Goal: Complete application form

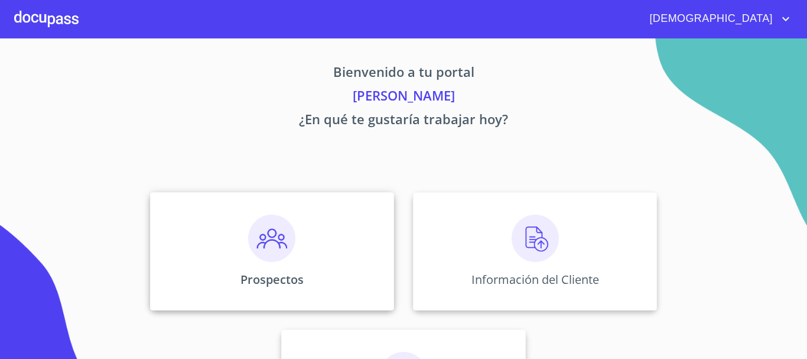
click at [269, 225] on img at bounding box center [271, 237] width 47 height 47
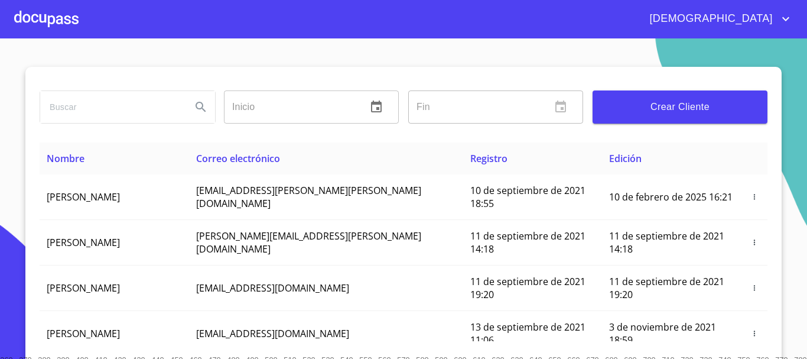
click at [645, 108] on span "Crear Cliente" at bounding box center [680, 107] width 156 height 17
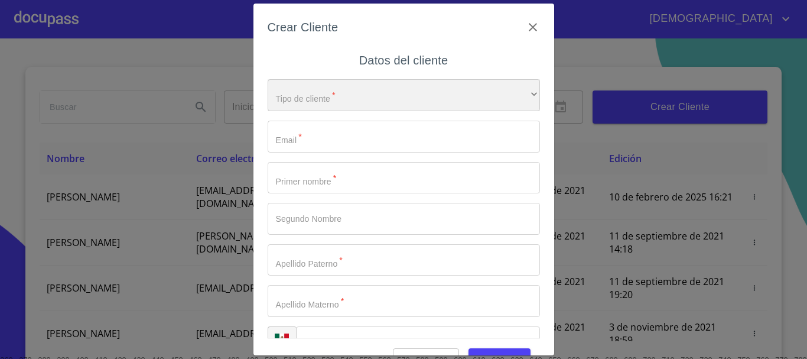
click at [321, 107] on div "​" at bounding box center [404, 95] width 272 height 32
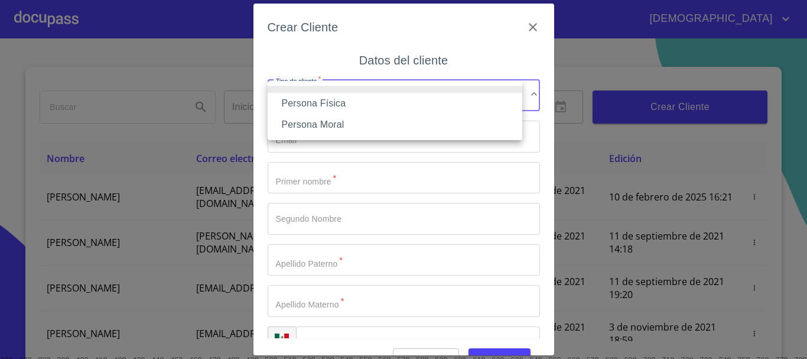
click at [316, 108] on li "Persona Física" at bounding box center [395, 103] width 255 height 21
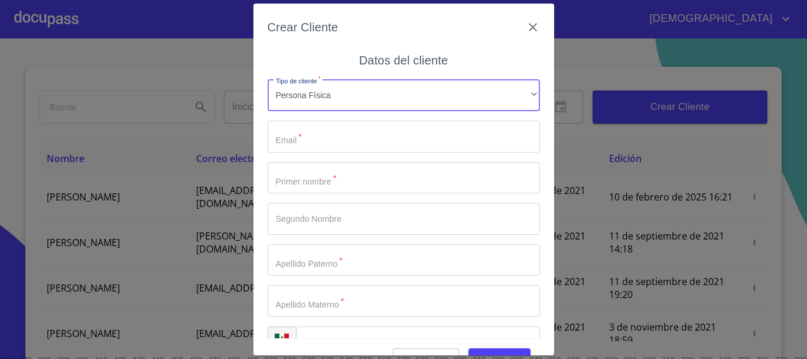
click at [322, 136] on input "Tipo de cliente   *" at bounding box center [404, 137] width 272 height 32
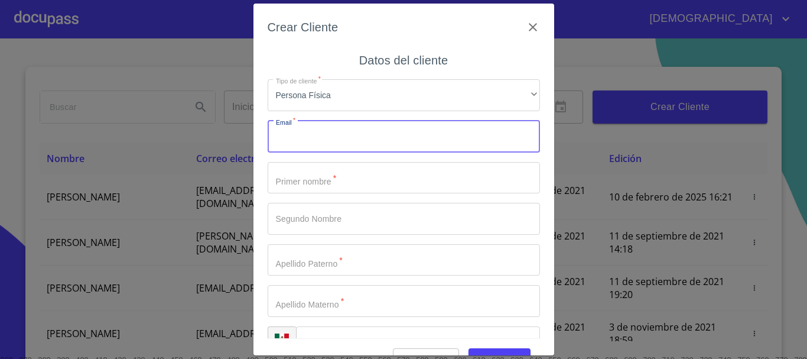
scroll to position [30, 0]
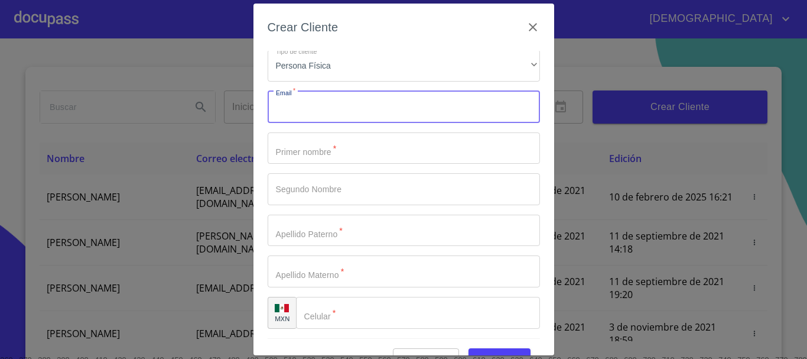
click at [343, 318] on input "Tipo de cliente   *" at bounding box center [418, 313] width 244 height 32
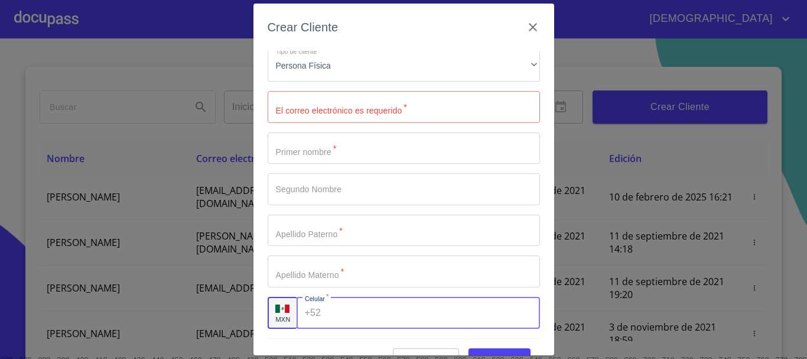
paste input "[PHONE_NUMBER]"
click at [366, 313] on input "[PHONE_NUMBER]" at bounding box center [414, 313] width 177 height 32
type input "[PHONE_NUMBER]"
click at [405, 101] on input "Tipo de cliente   *" at bounding box center [404, 107] width 272 height 32
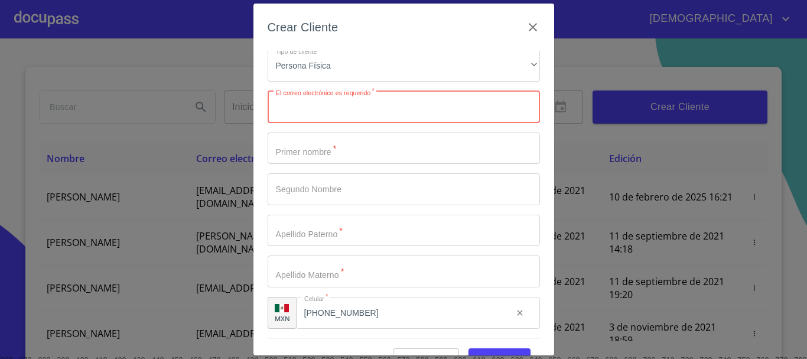
click at [353, 146] on input "Tipo de cliente   *" at bounding box center [404, 148] width 272 height 32
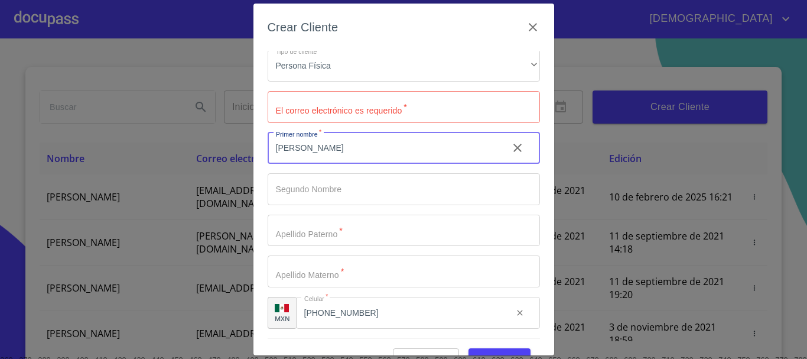
type input "[PERSON_NAME]"
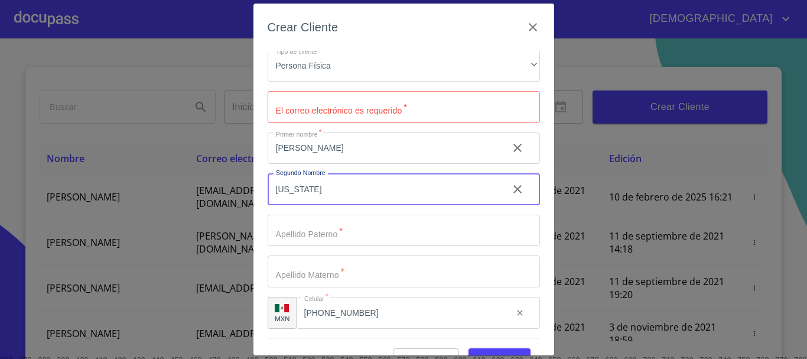
type input "[US_STATE]"
click at [338, 226] on input "Tipo de cliente   *" at bounding box center [404, 230] width 272 height 32
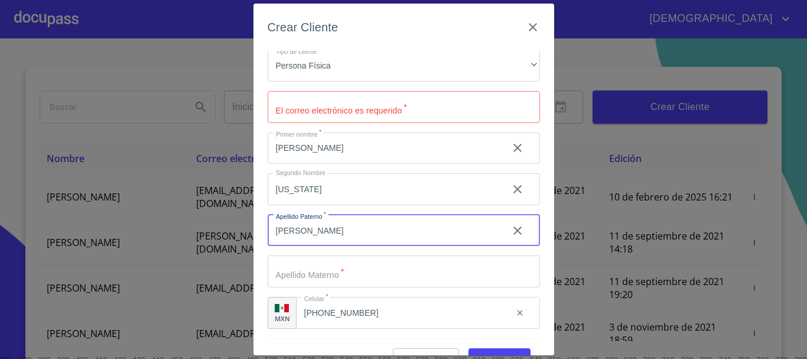
type input "[PERSON_NAME]"
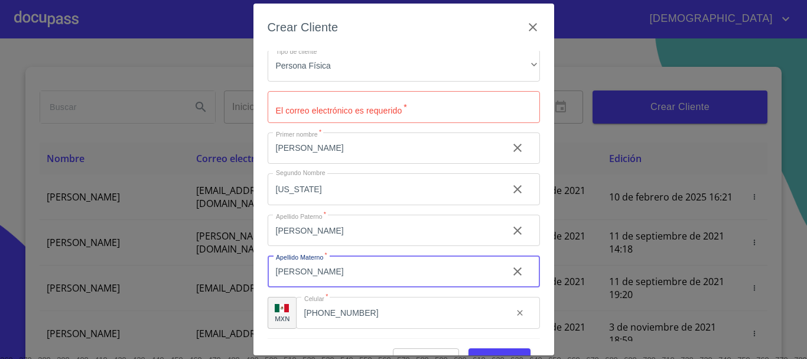
type input "[PERSON_NAME]"
click at [302, 98] on input "Tipo de cliente   *" at bounding box center [404, 107] width 272 height 32
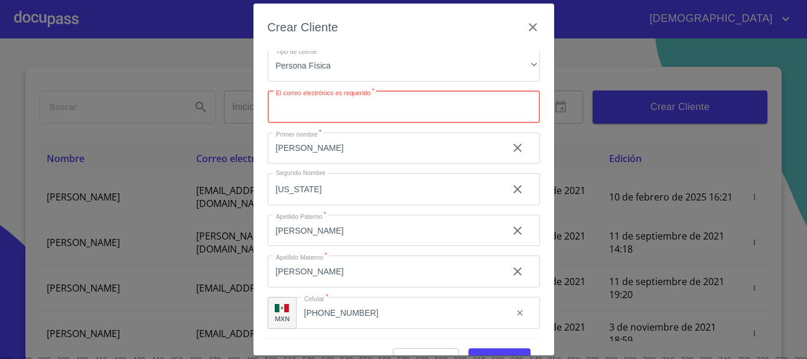
paste input "[EMAIL_ADDRESS][DOMAIN_NAME]"
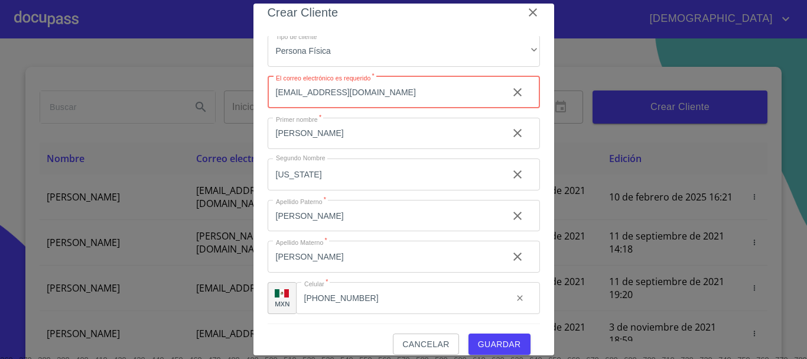
scroll to position [28, 0]
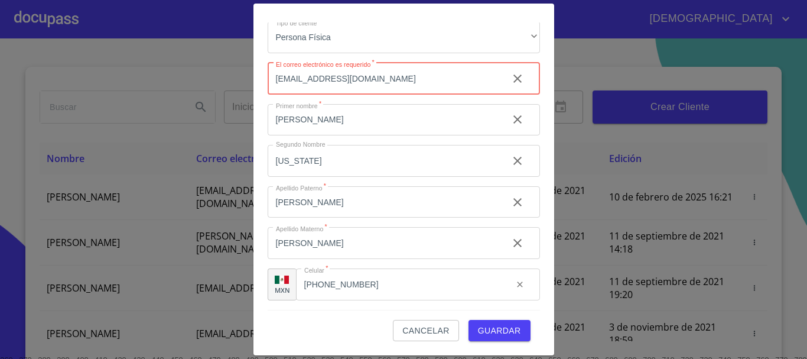
type input "[EMAIL_ADDRESS][DOMAIN_NAME]"
click at [499, 333] on span "Guardar" at bounding box center [499, 330] width 43 height 15
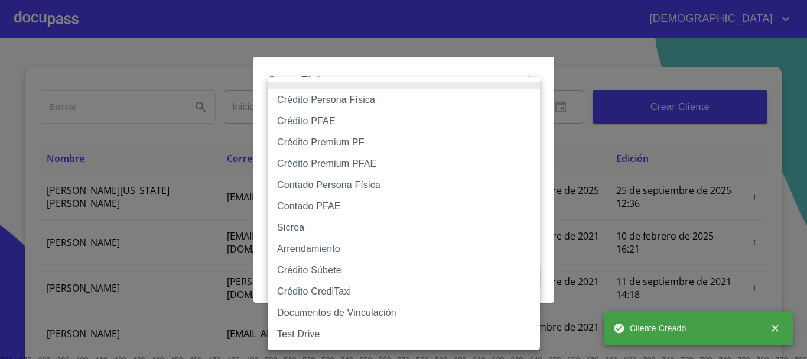
click at [467, 118] on body "[DEMOGRAPHIC_DATA][PERSON_NAME] ​ Fin ​ Crear Cliente Nombre Correo electrónico…" at bounding box center [403, 179] width 807 height 359
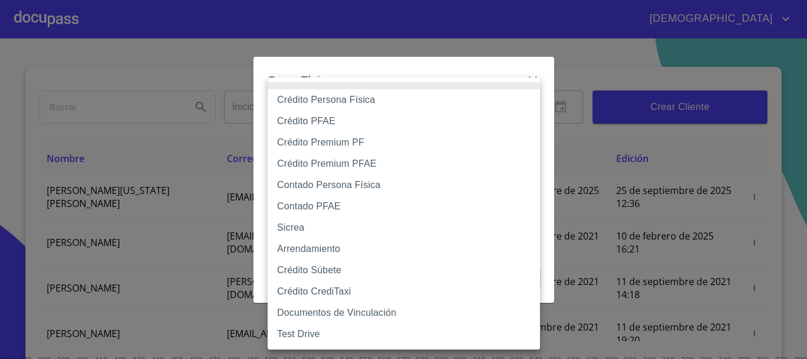
click at [367, 103] on li "Crédito Persona Física" at bounding box center [404, 99] width 272 height 21
type input "6009fb3c7d1714eb8809aa97"
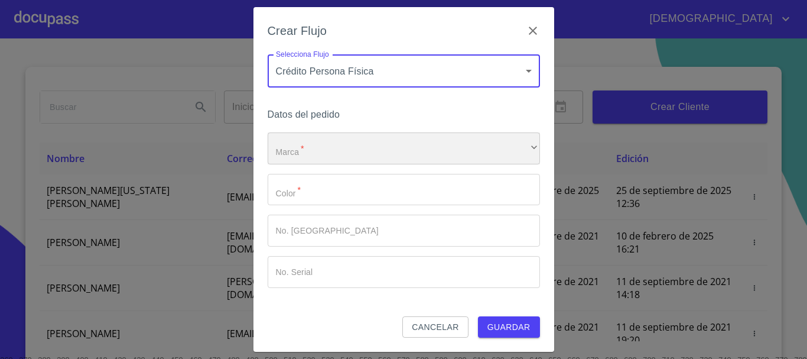
click at [304, 142] on div "​" at bounding box center [404, 148] width 272 height 32
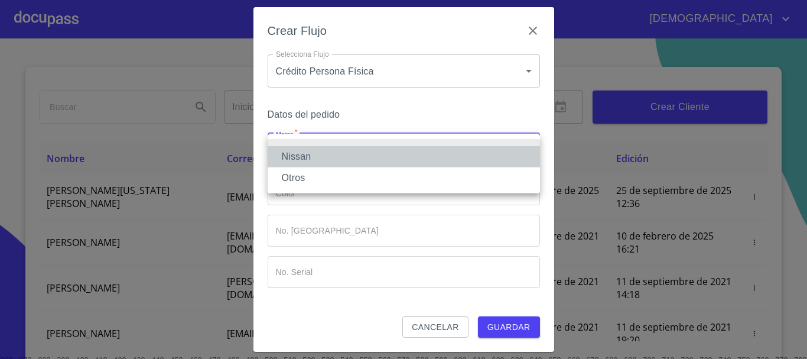
click at [304, 152] on li "Nissan" at bounding box center [404, 156] width 272 height 21
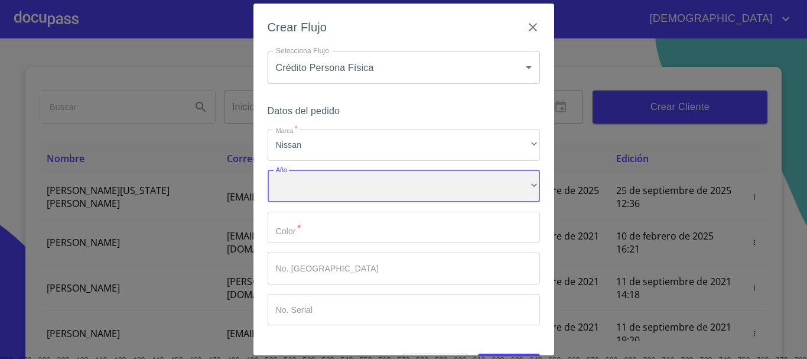
click at [315, 185] on div "​" at bounding box center [404, 186] width 272 height 32
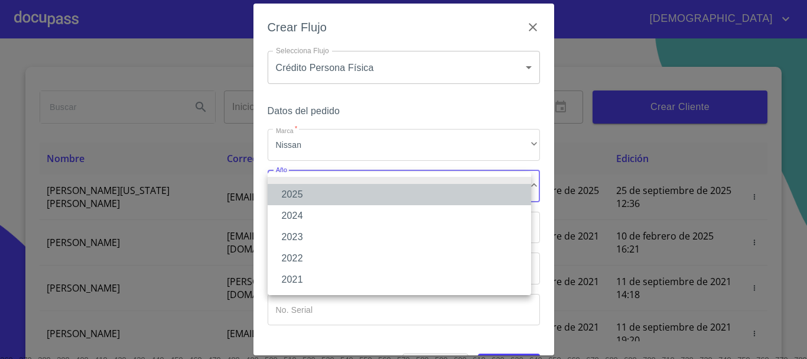
click at [315, 185] on li "2025" at bounding box center [400, 194] width 264 height 21
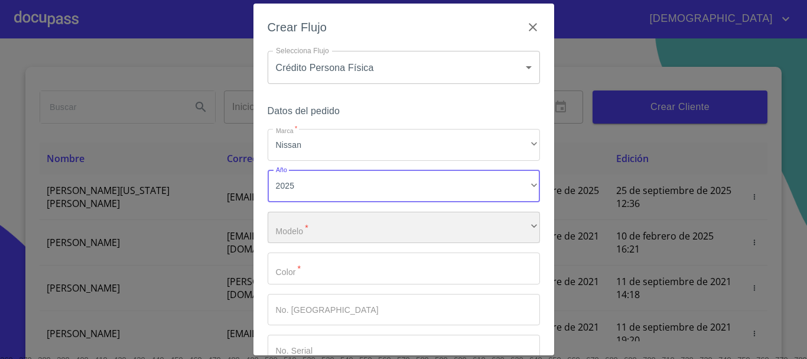
click at [318, 229] on div "​" at bounding box center [404, 228] width 272 height 32
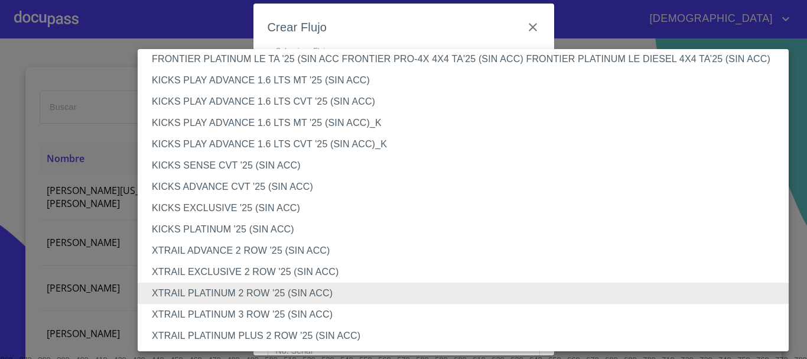
scroll to position [990, 0]
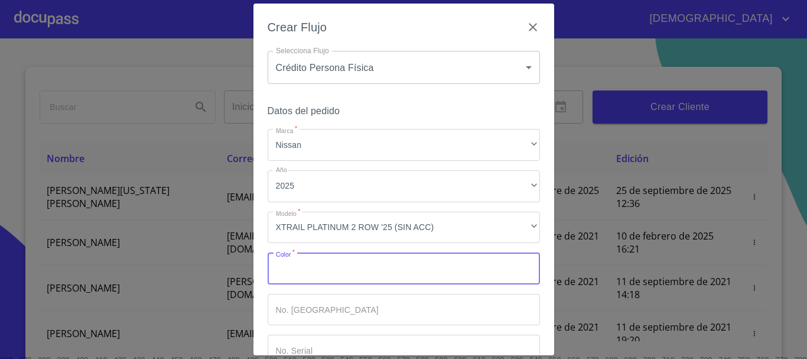
click at [309, 274] on input "Marca   *" at bounding box center [404, 268] width 272 height 32
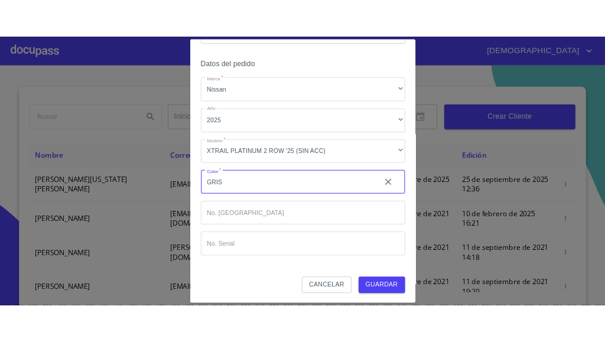
scroll to position [76, 0]
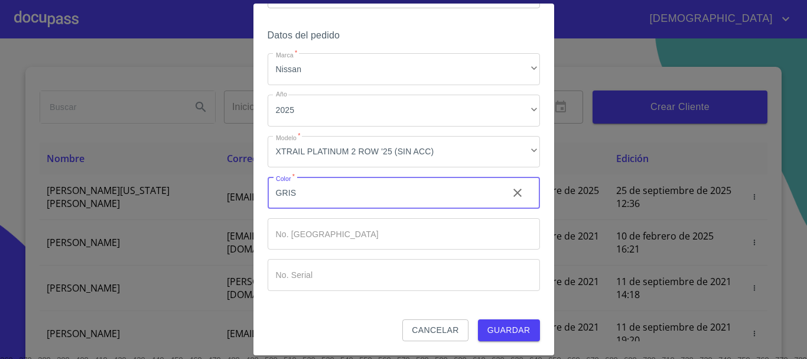
type input "GRIS"
click at [492, 323] on span "Guardar" at bounding box center [508, 330] width 43 height 15
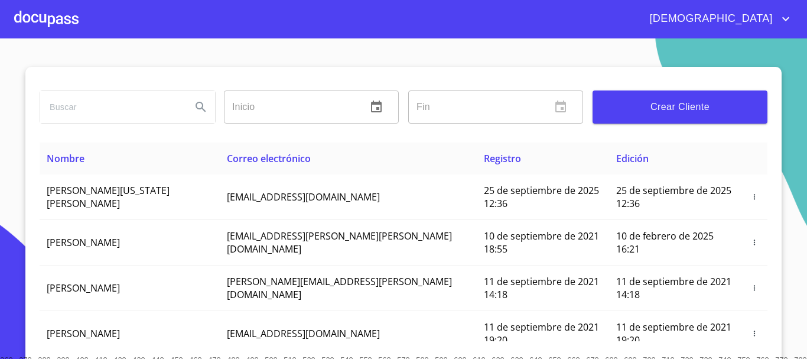
click at [56, 14] on div at bounding box center [46, 19] width 64 height 38
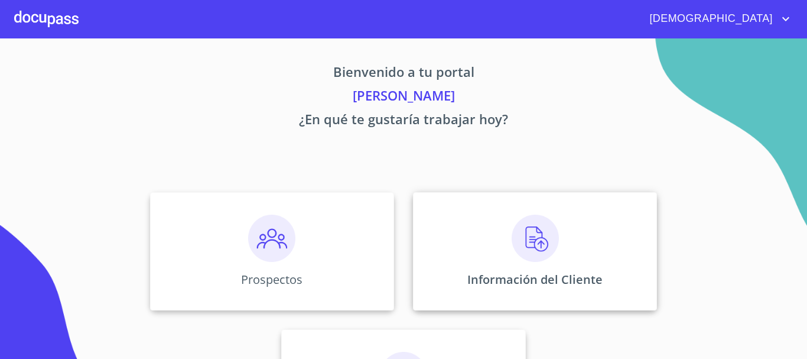
click at [530, 243] on img at bounding box center [535, 237] width 47 height 47
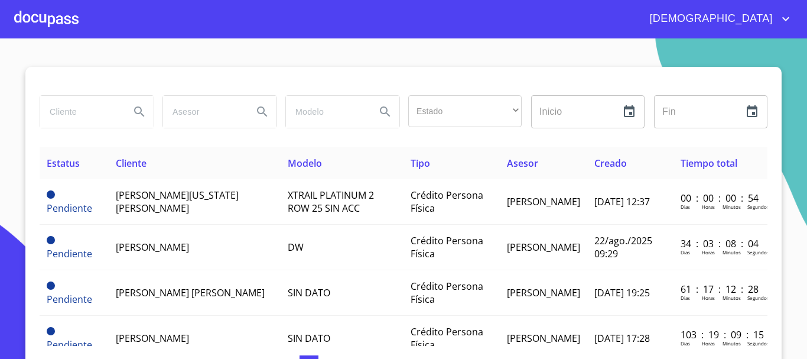
click at [65, 9] on div at bounding box center [46, 19] width 64 height 38
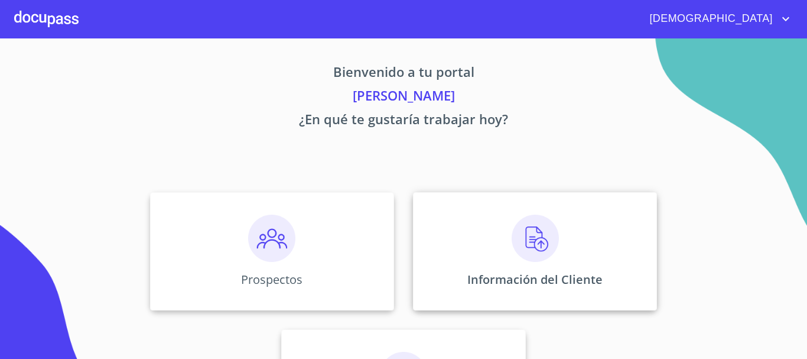
click at [516, 223] on img at bounding box center [535, 237] width 47 height 47
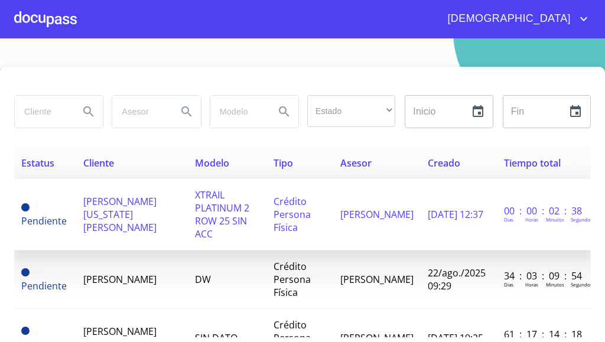
click at [107, 211] on span "[PERSON_NAME][US_STATE] [PERSON_NAME]" at bounding box center [119, 214] width 73 height 39
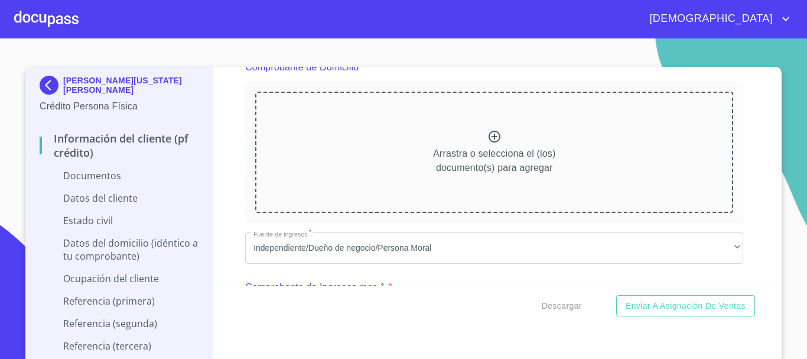
scroll to position [650, 0]
click at [477, 135] on div "Arrastra o selecciona el (los) documento(s) para agregar" at bounding box center [494, 151] width 478 height 121
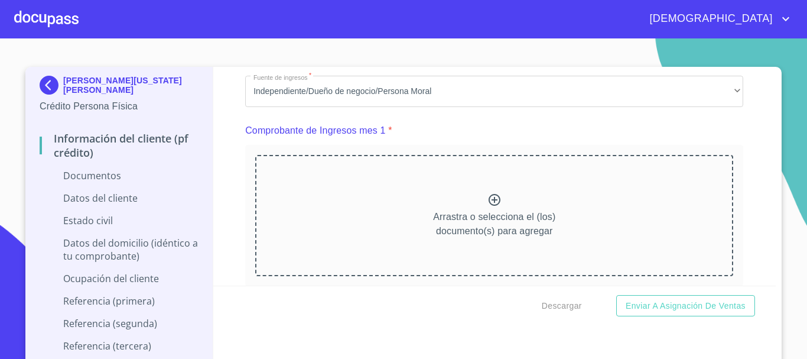
scroll to position [1123, 0]
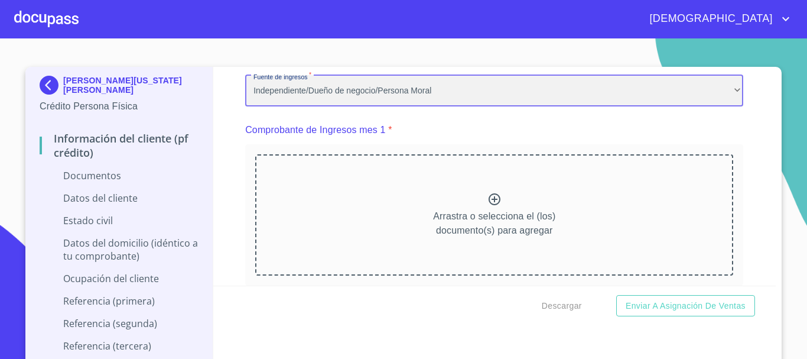
click at [398, 97] on div "Independiente/Dueño de negocio/Persona Moral" at bounding box center [494, 91] width 498 height 32
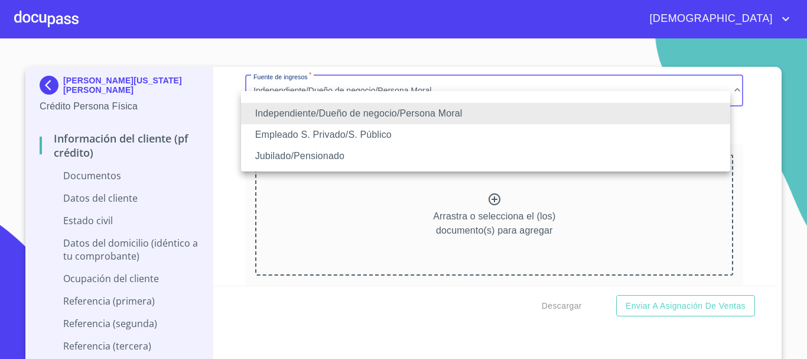
click at [343, 158] on li "Jubilado/Pensionado" at bounding box center [485, 155] width 489 height 21
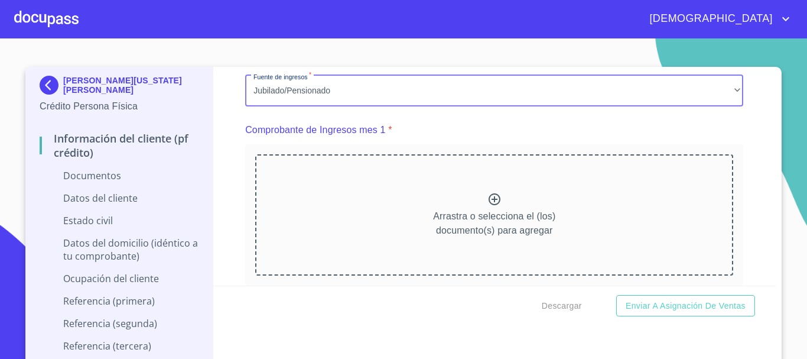
click at [489, 205] on icon at bounding box center [495, 199] width 12 height 12
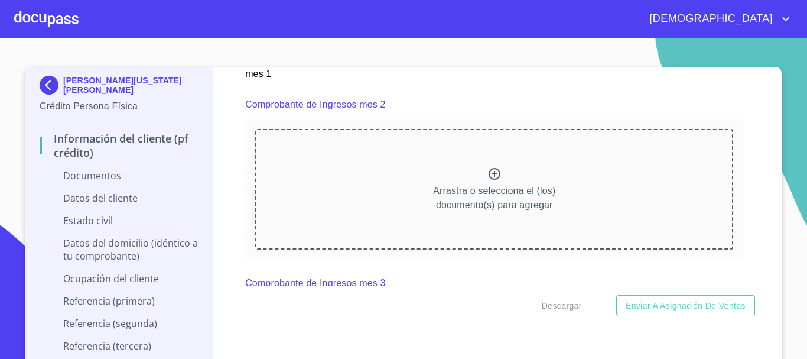
scroll to position [1655, 0]
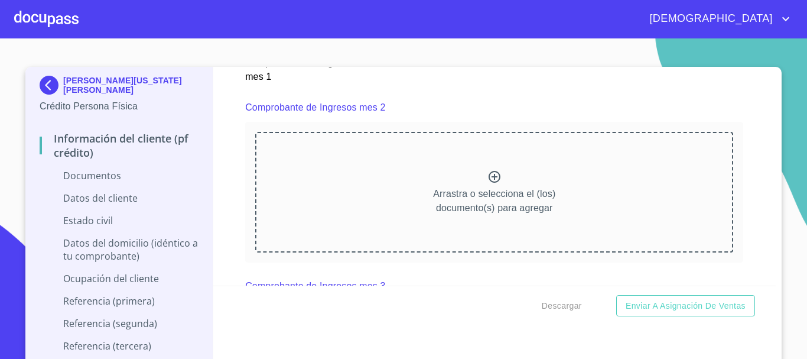
click at [489, 184] on icon at bounding box center [494, 177] width 14 height 14
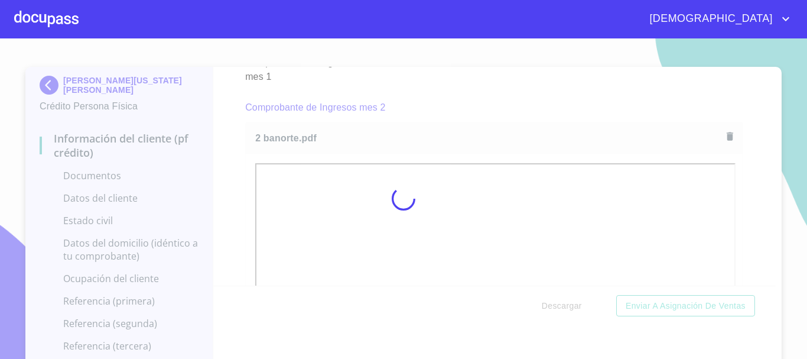
click at [739, 194] on div at bounding box center [403, 198] width 807 height 320
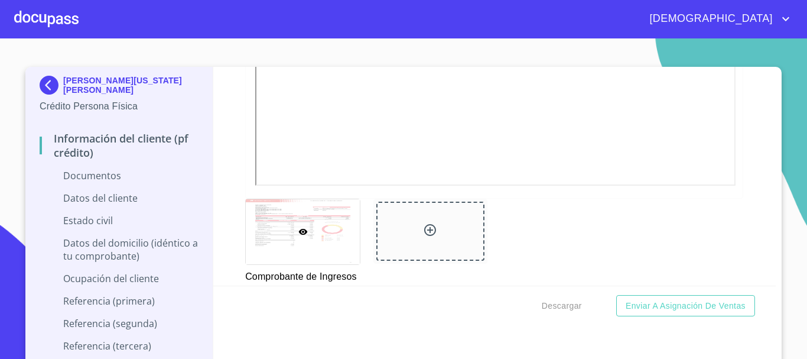
scroll to position [2009, 0]
